Goal: Information Seeking & Learning: Learn about a topic

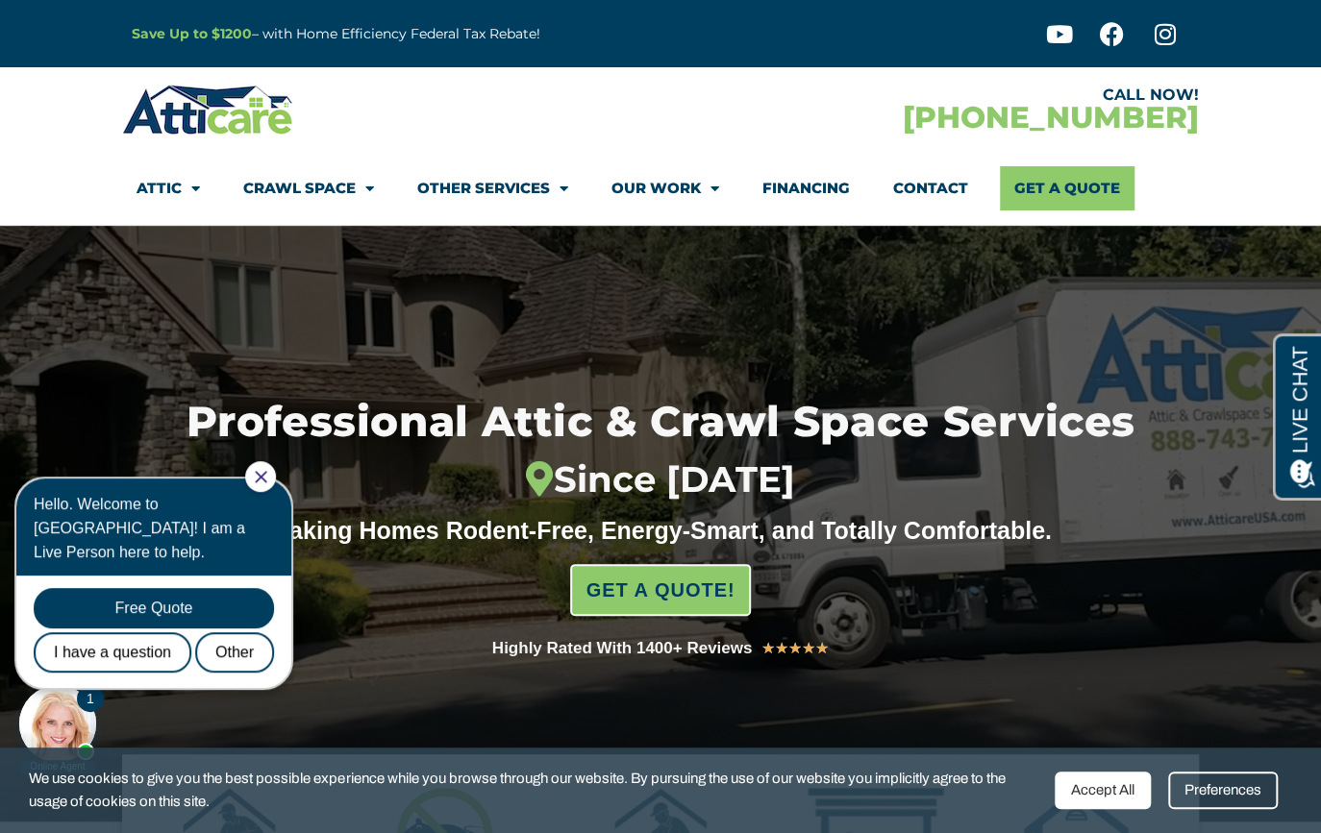
click at [264, 475] on div at bounding box center [260, 476] width 31 height 31
click at [267, 476] on icon "Close Chat" at bounding box center [261, 477] width 12 height 12
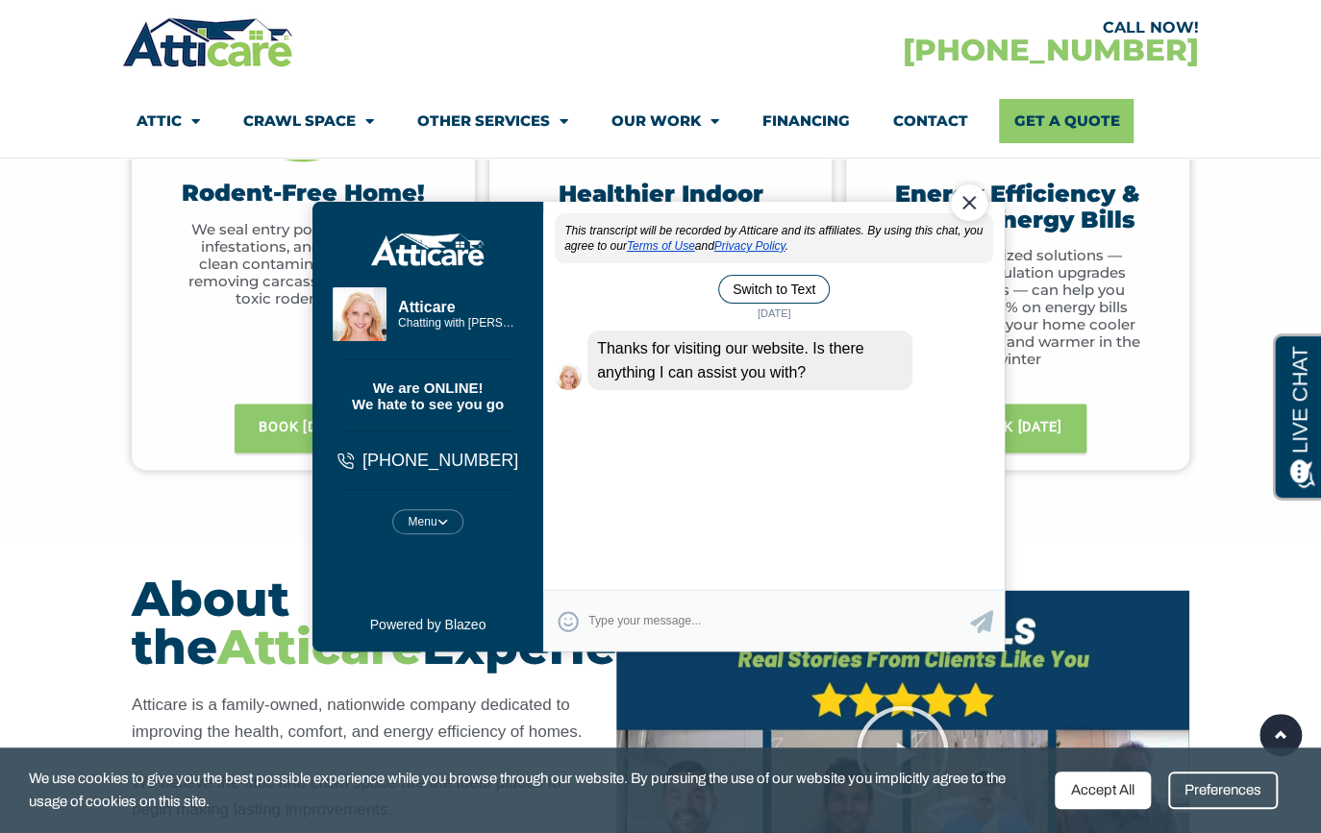
click at [962, 203] on div "Close Chat" at bounding box center [969, 202] width 37 height 37
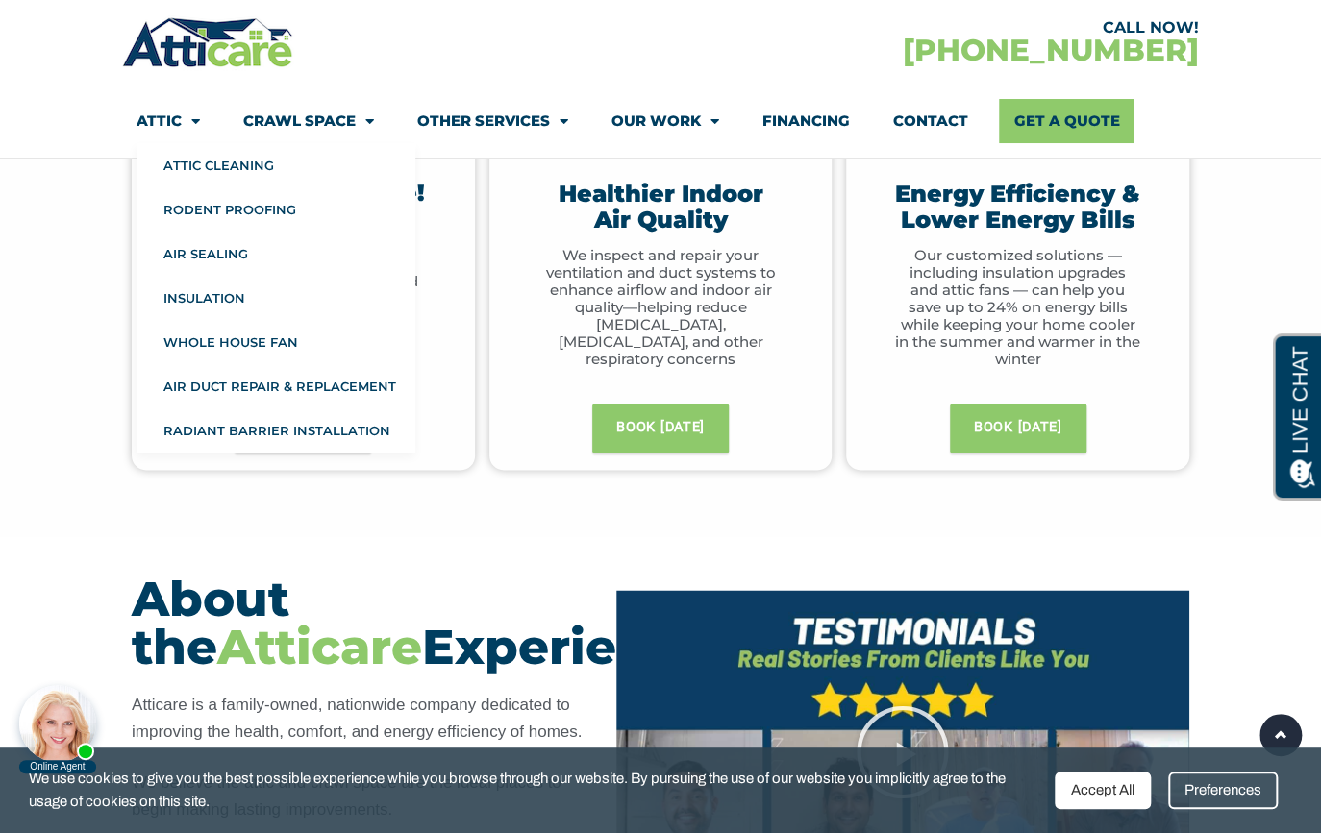
click at [176, 129] on link "Attic" at bounding box center [167, 121] width 63 height 44
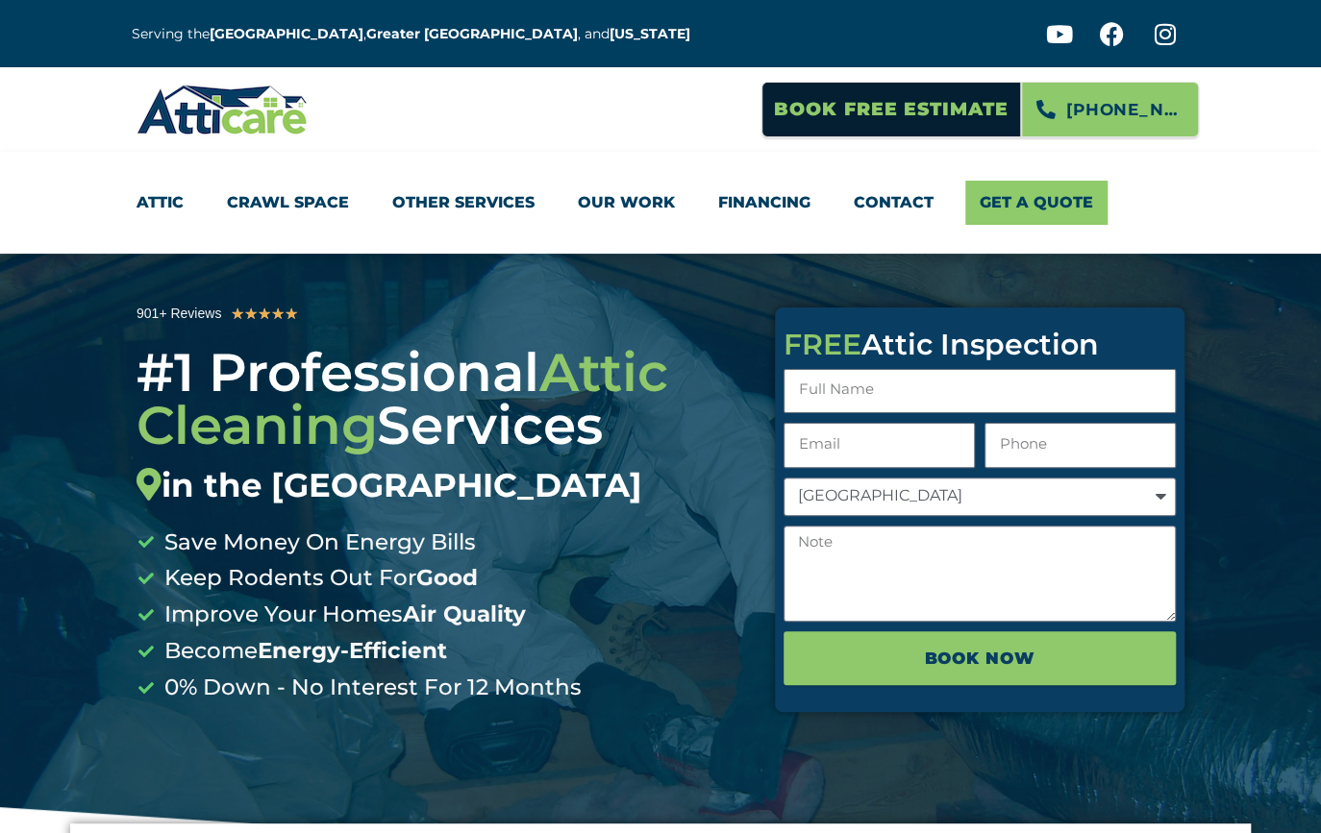
click at [176, 129] on img at bounding box center [222, 110] width 172 height 56
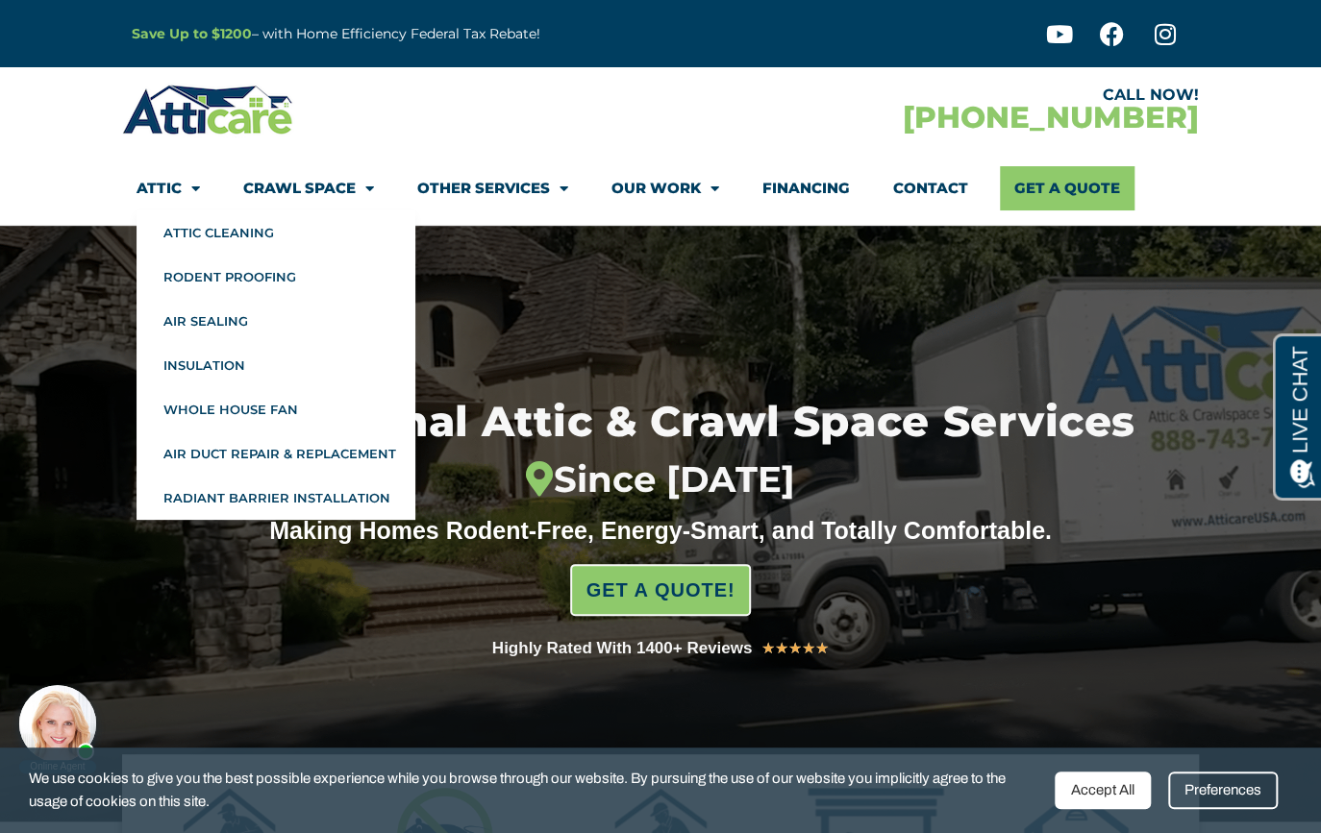
click at [190, 182] on span "Menu" at bounding box center [191, 189] width 18 height 34
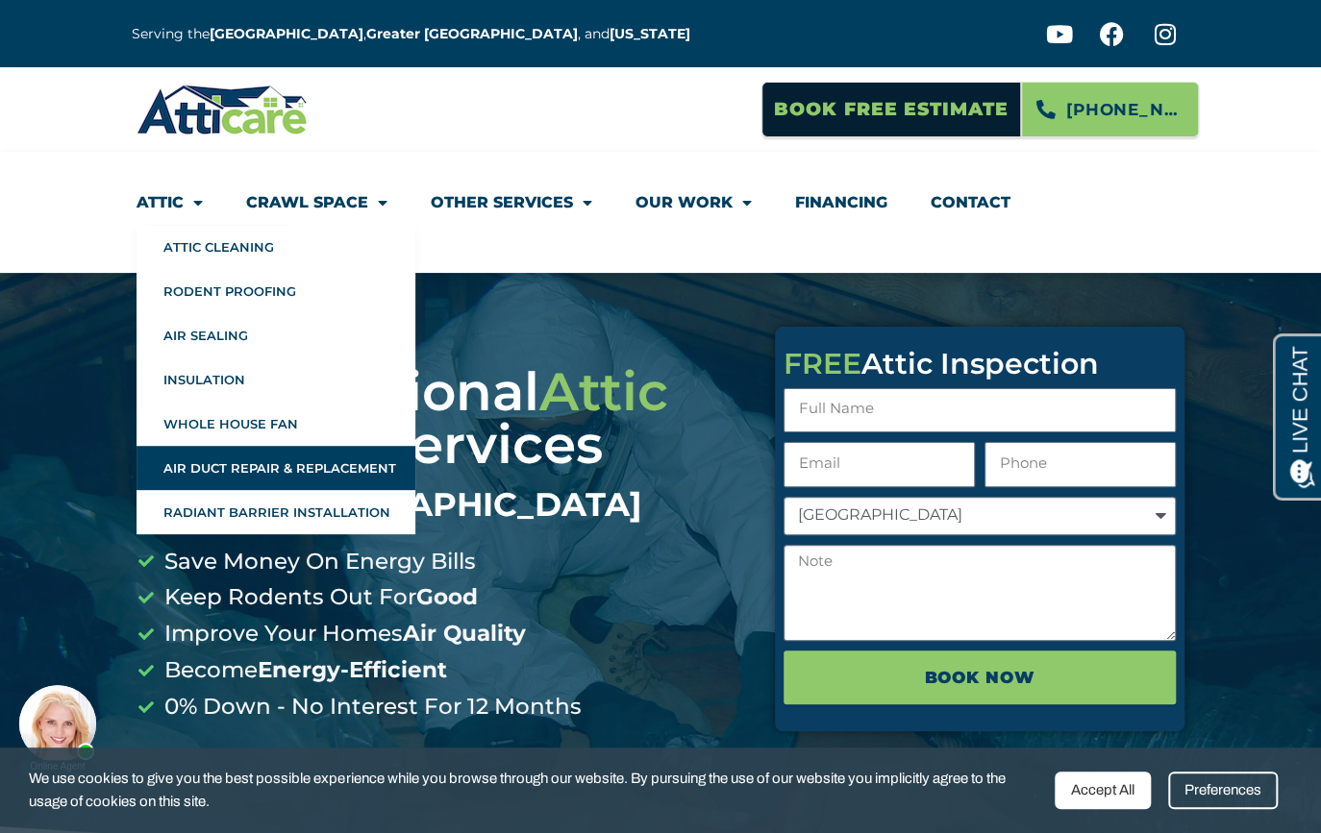
click at [266, 453] on link "Air Duct Repair & Replacement" at bounding box center [275, 468] width 279 height 44
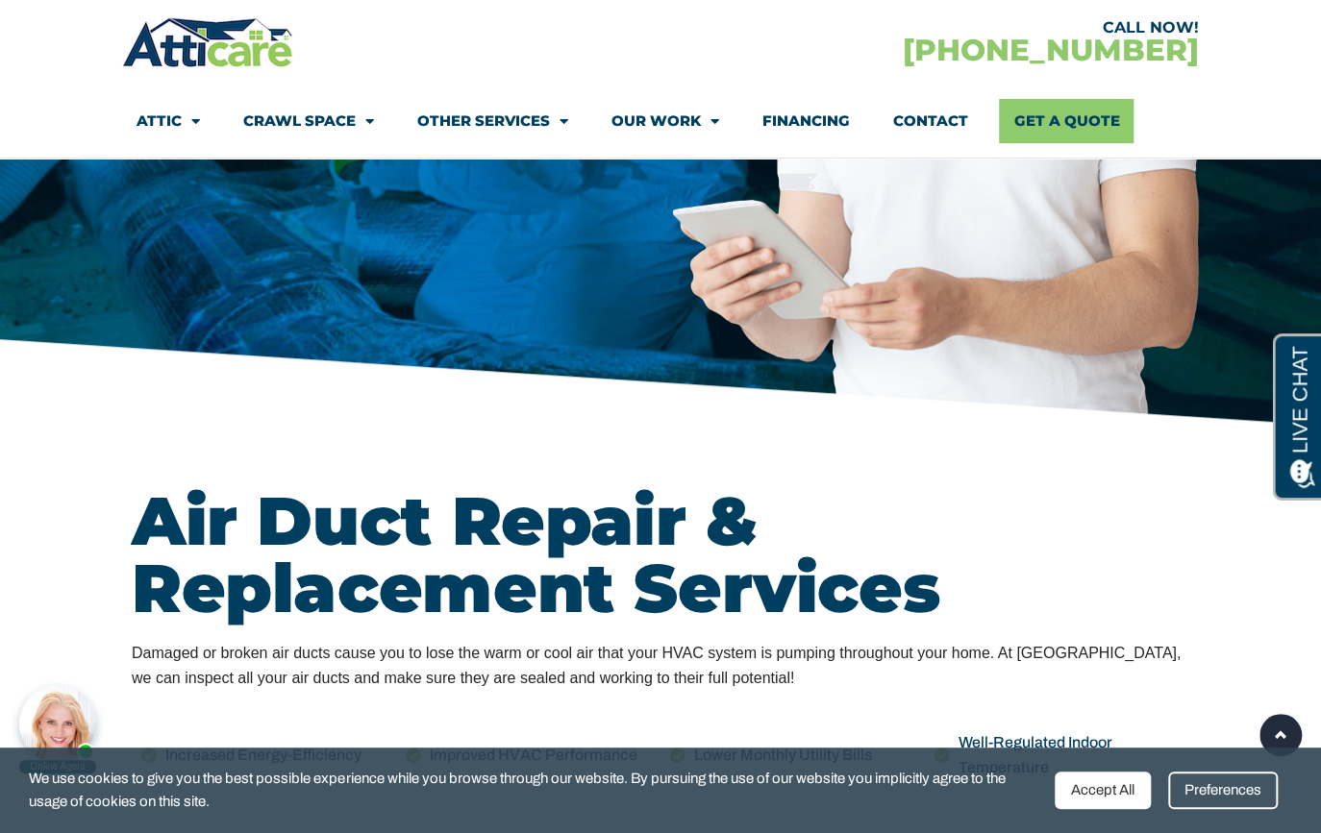
scroll to position [261, 0]
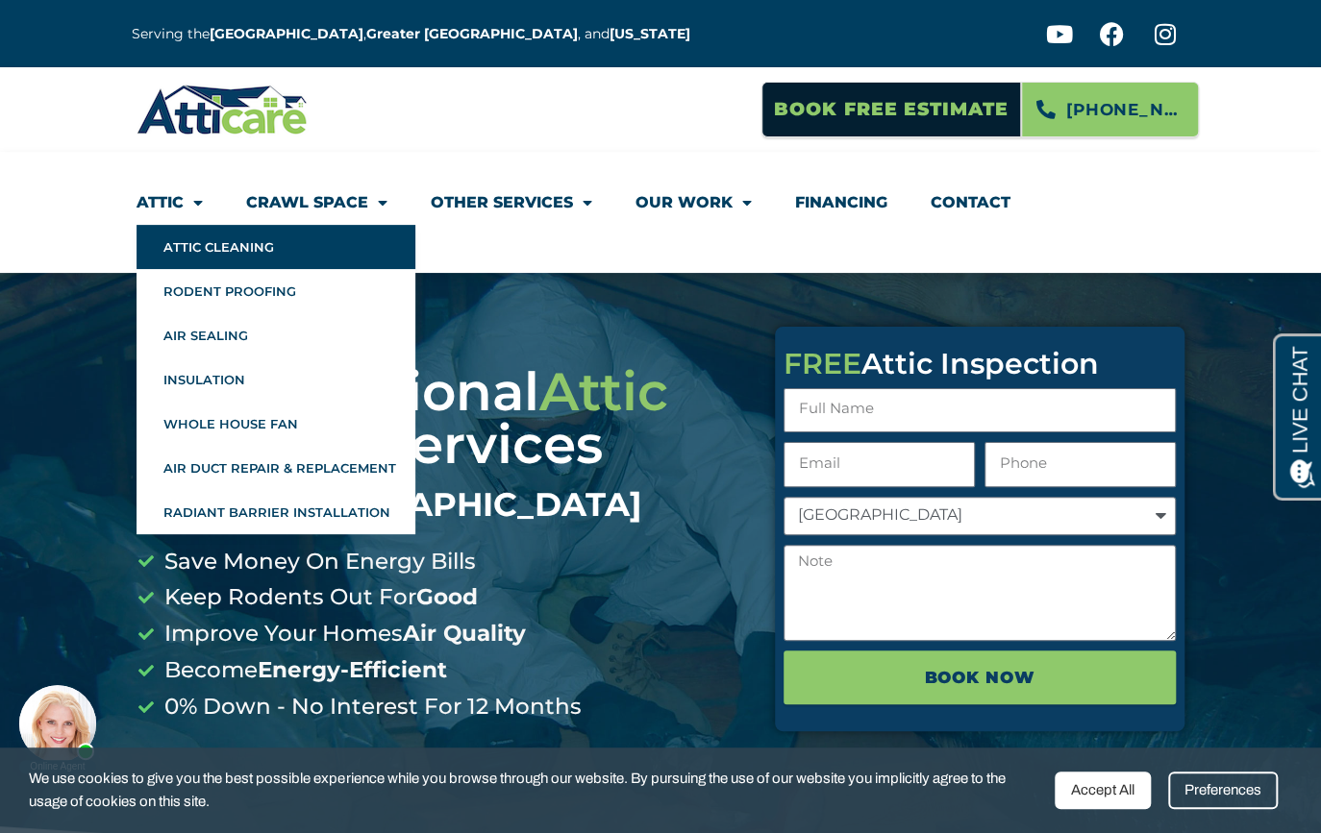
click at [270, 257] on link "Attic Cleaning" at bounding box center [275, 247] width 279 height 44
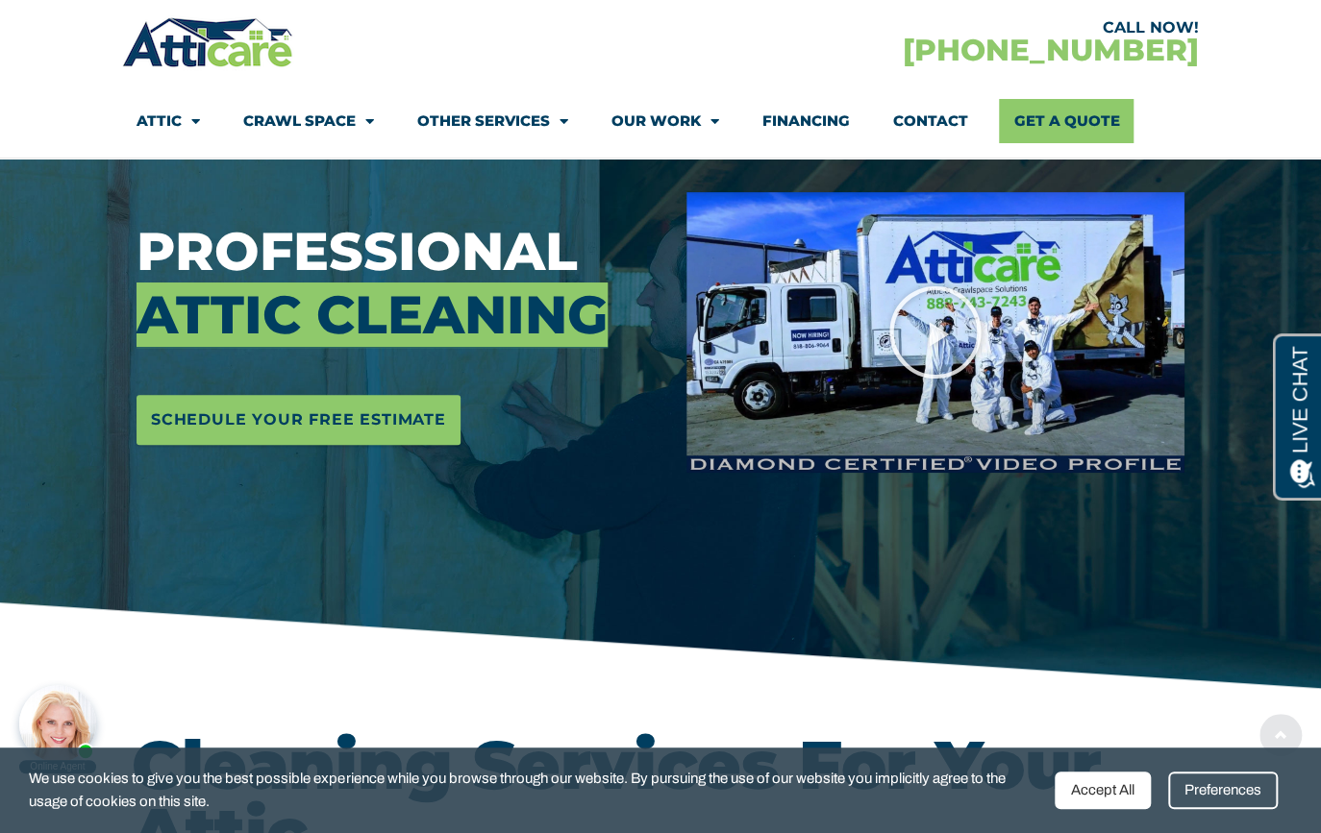
scroll to position [261, 0]
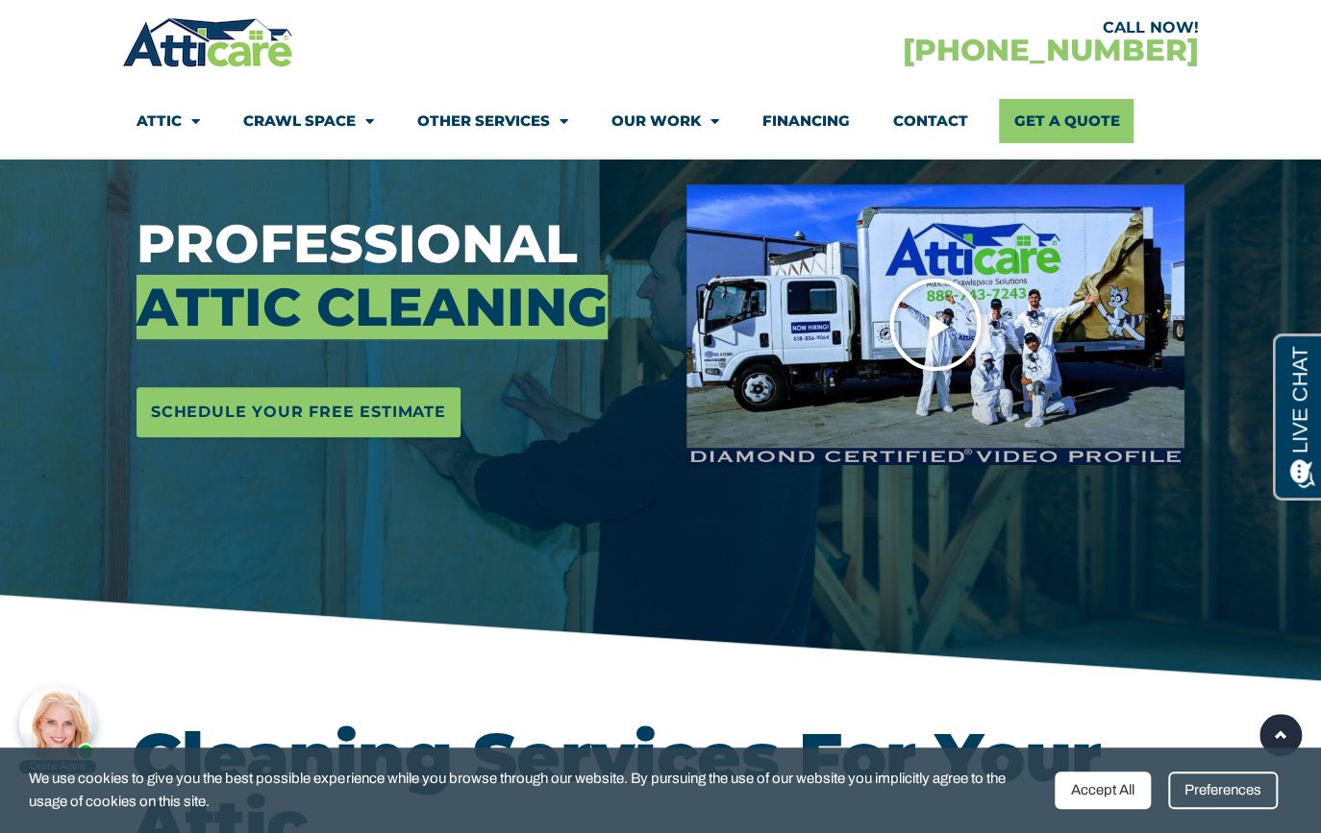
click at [941, 327] on icon "Play Video" at bounding box center [935, 325] width 96 height 96
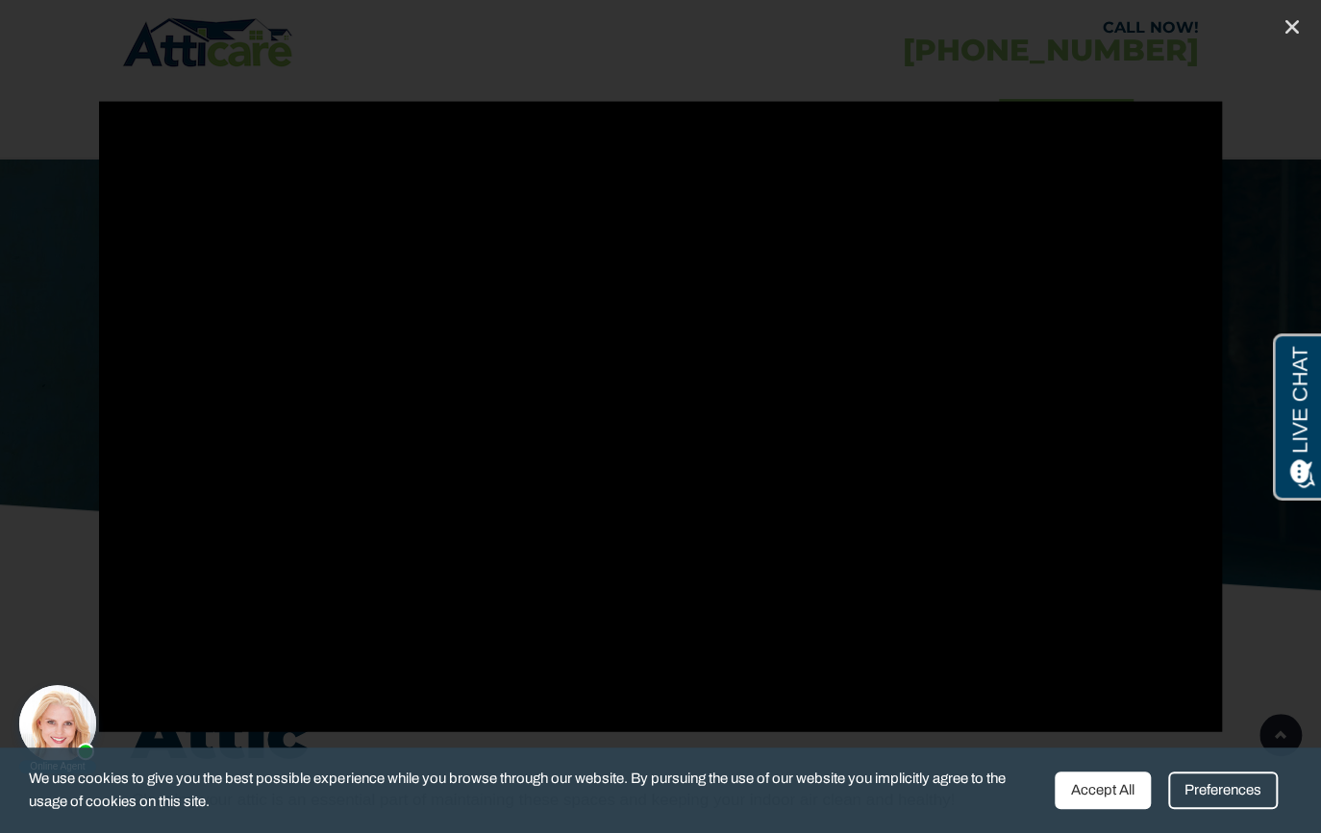
scroll to position [349, 0]
click at [1168, 793] on div "Preferences" at bounding box center [1223, 790] width 110 height 37
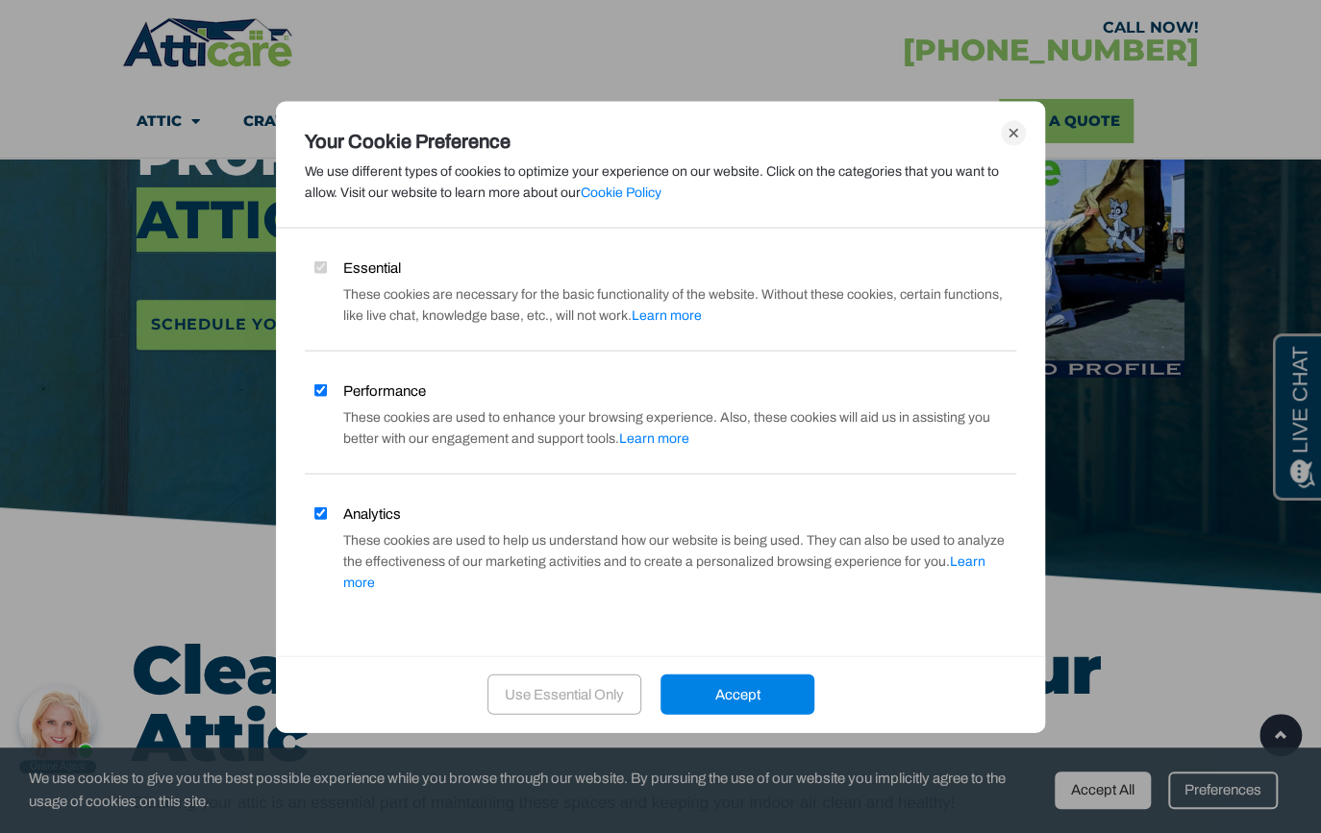
click at [770, 689] on div "Accept" at bounding box center [737, 695] width 154 height 40
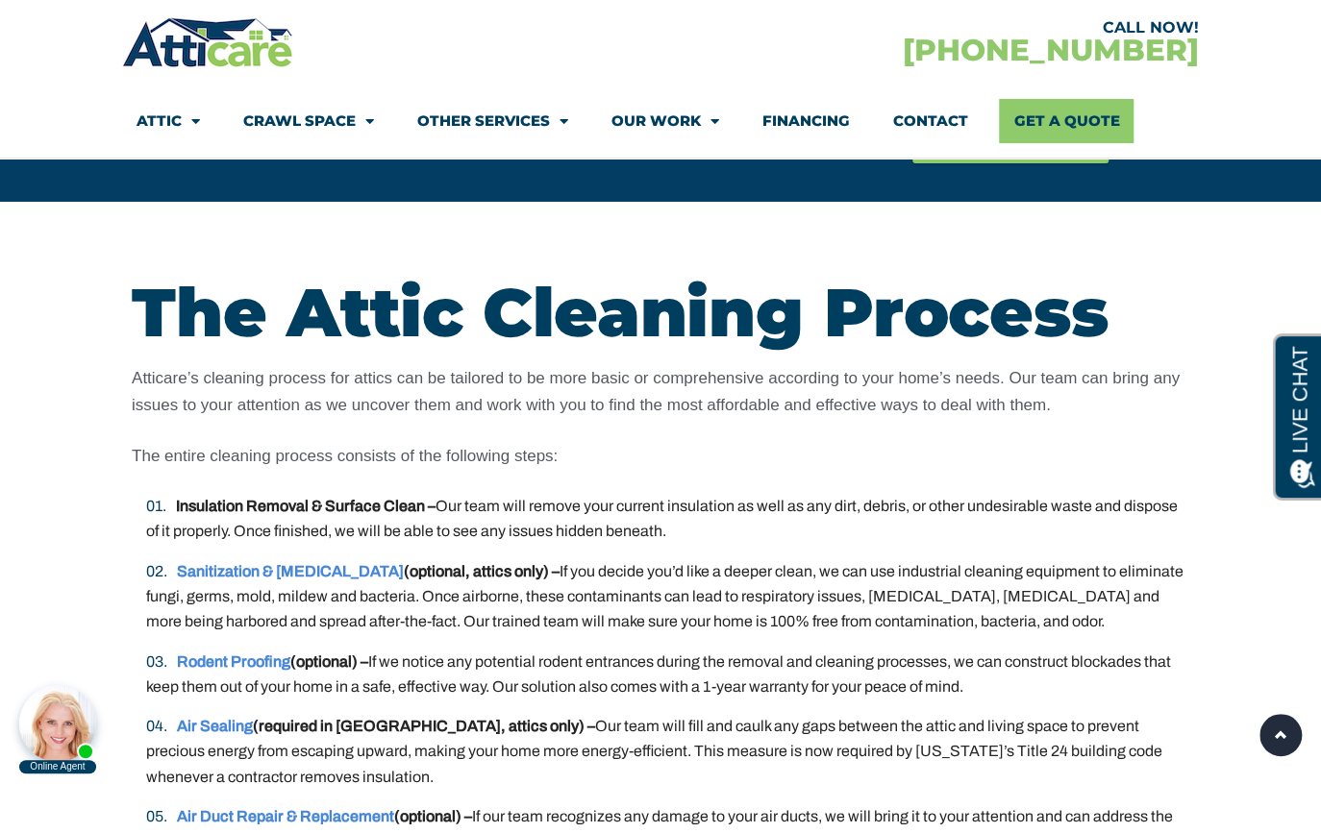
scroll to position [3495, 0]
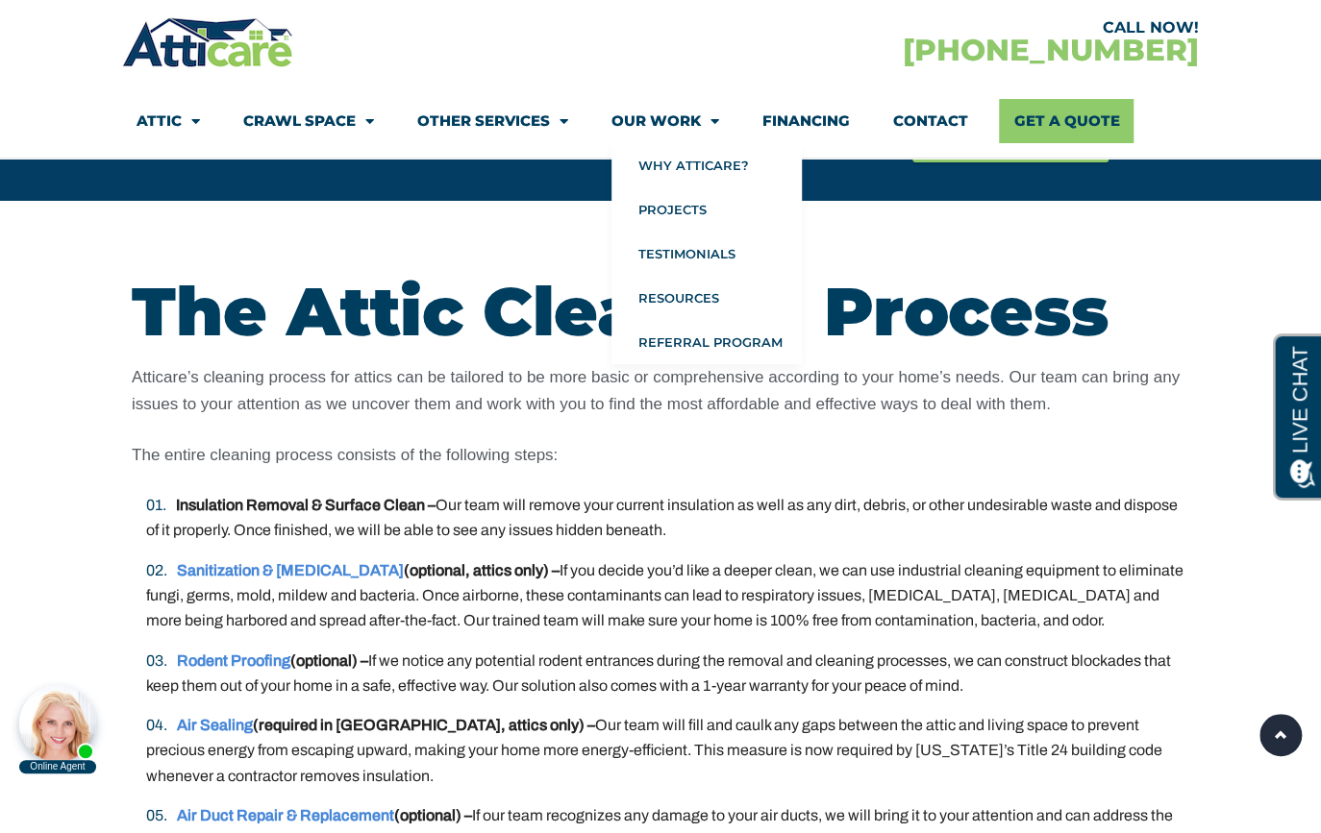
click at [635, 115] on link "Our Work" at bounding box center [665, 121] width 108 height 44
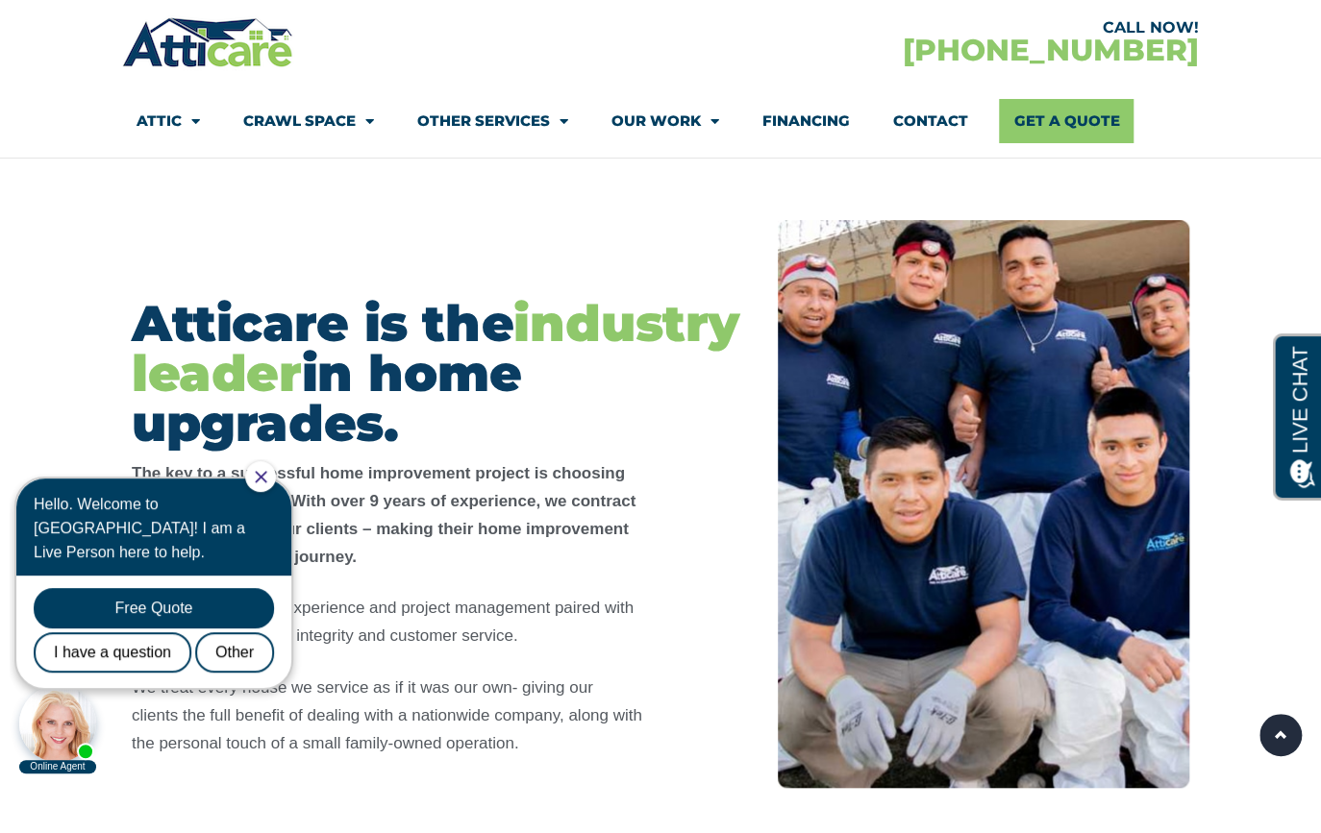
scroll to position [349, 0]
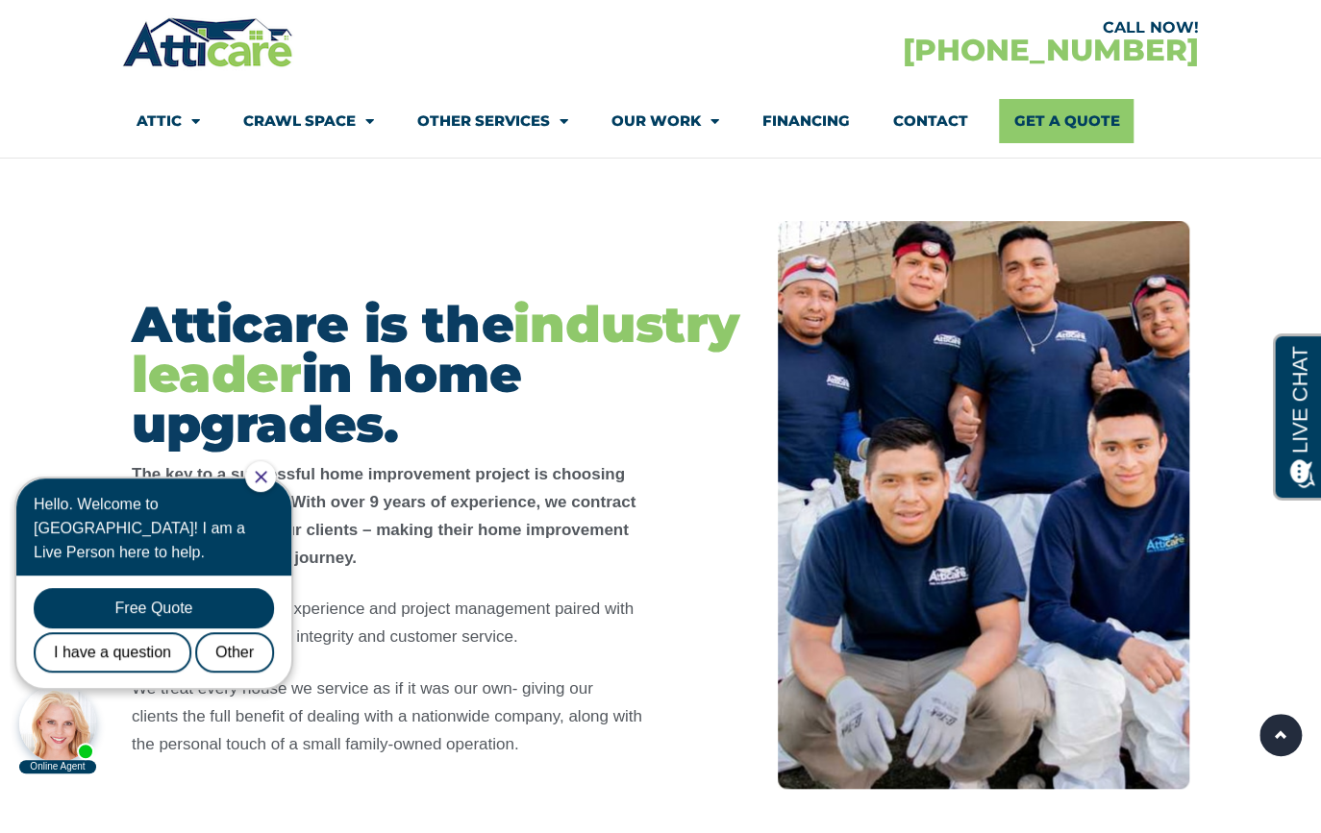
click at [267, 482] on icon "Close Chat" at bounding box center [261, 477] width 12 height 12
